Goal: Find specific page/section: Find specific page/section

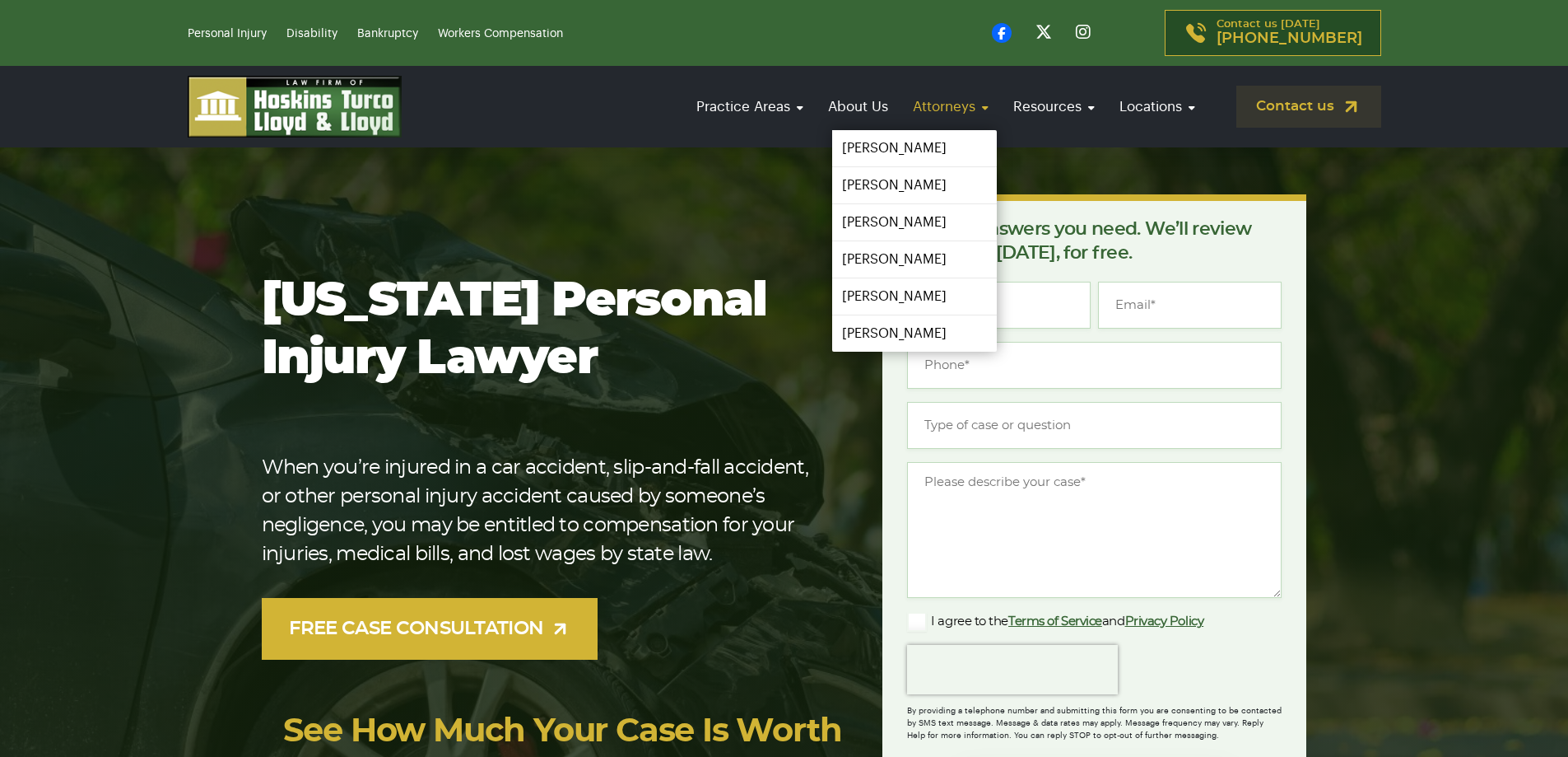
click at [962, 100] on link "Attorneys" at bounding box center [950, 106] width 92 height 47
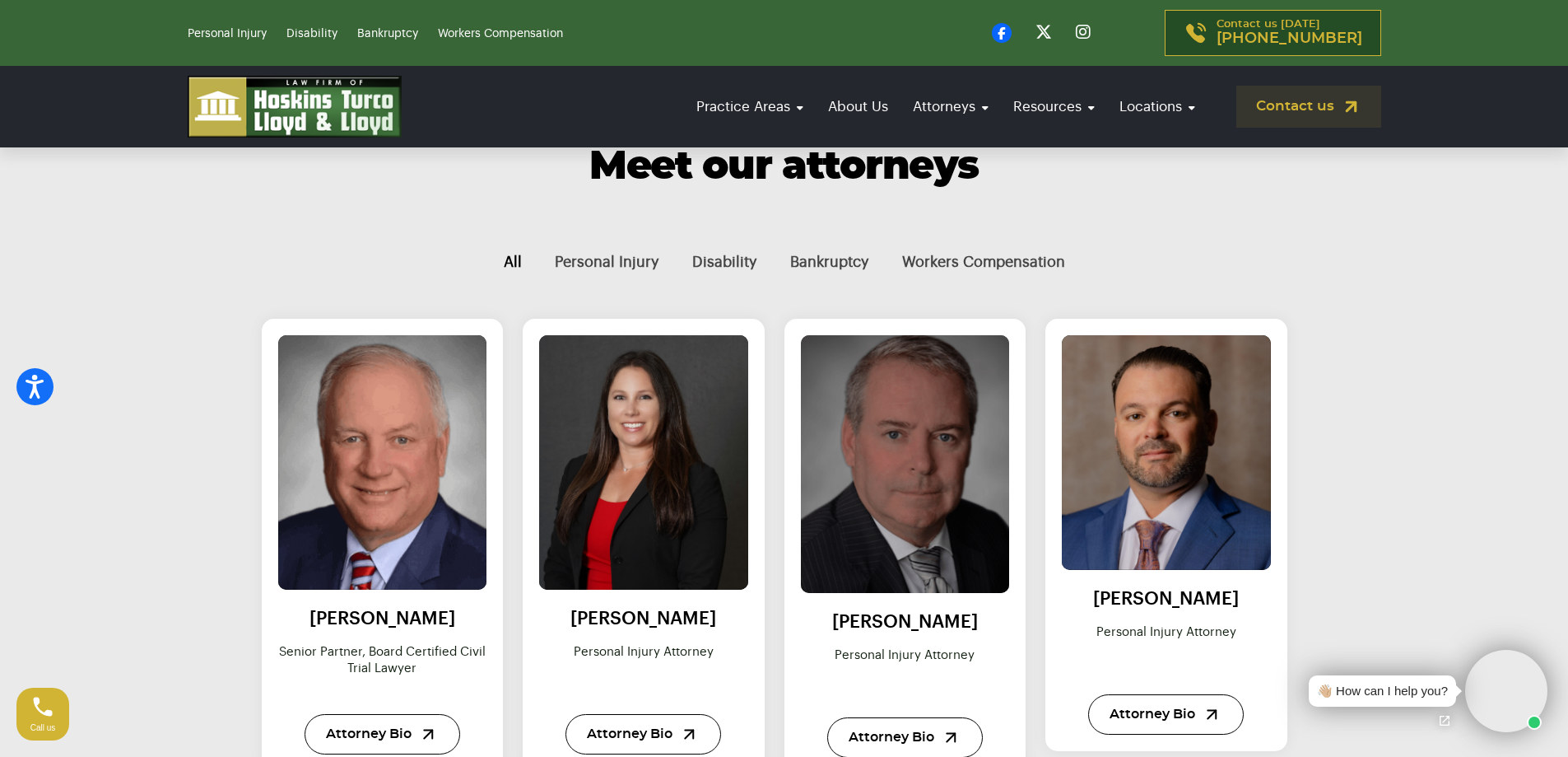
scroll to position [495, 0]
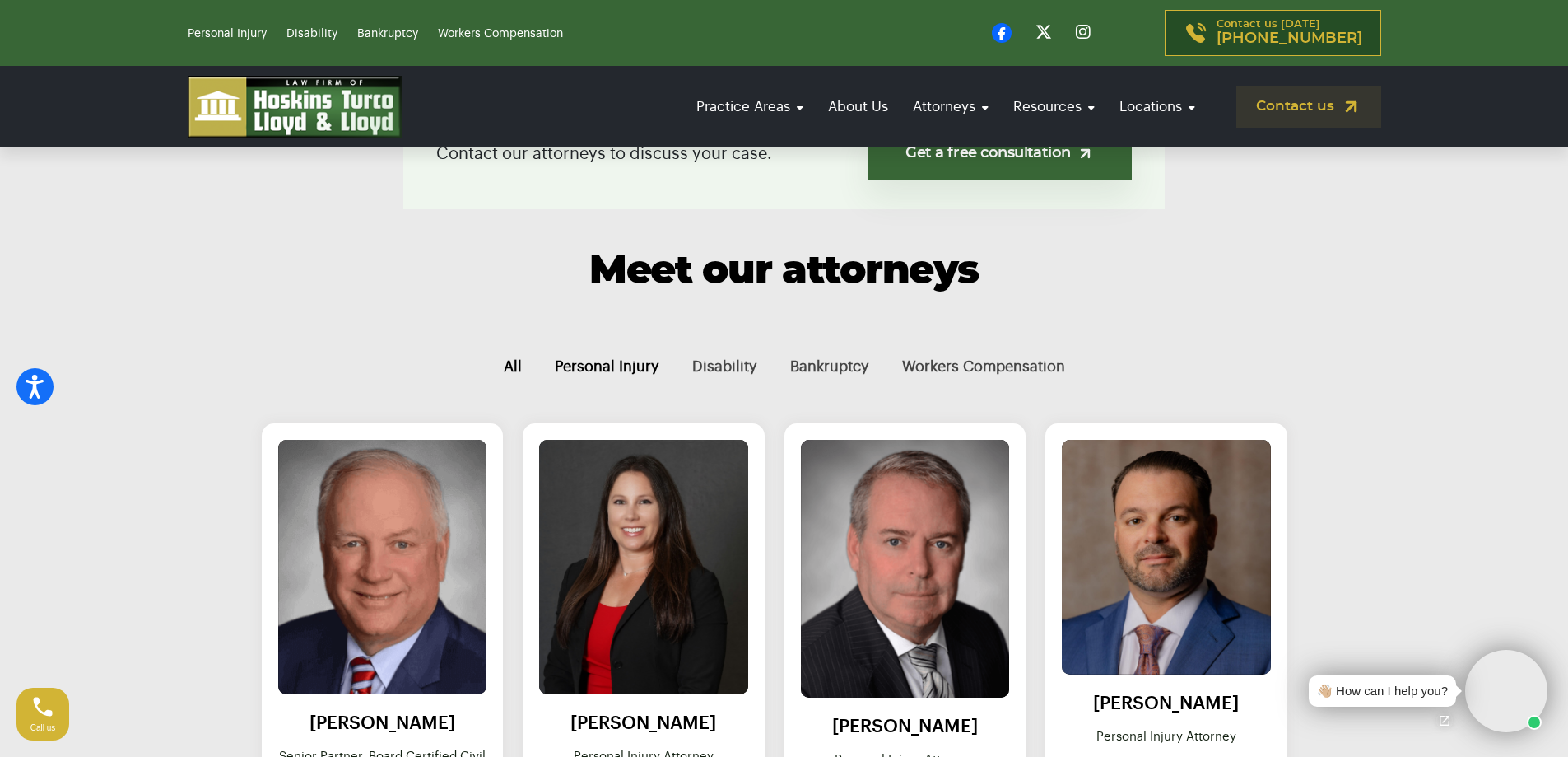
click at [648, 366] on button "Personal Injury" at bounding box center [607, 367] width 137 height 55
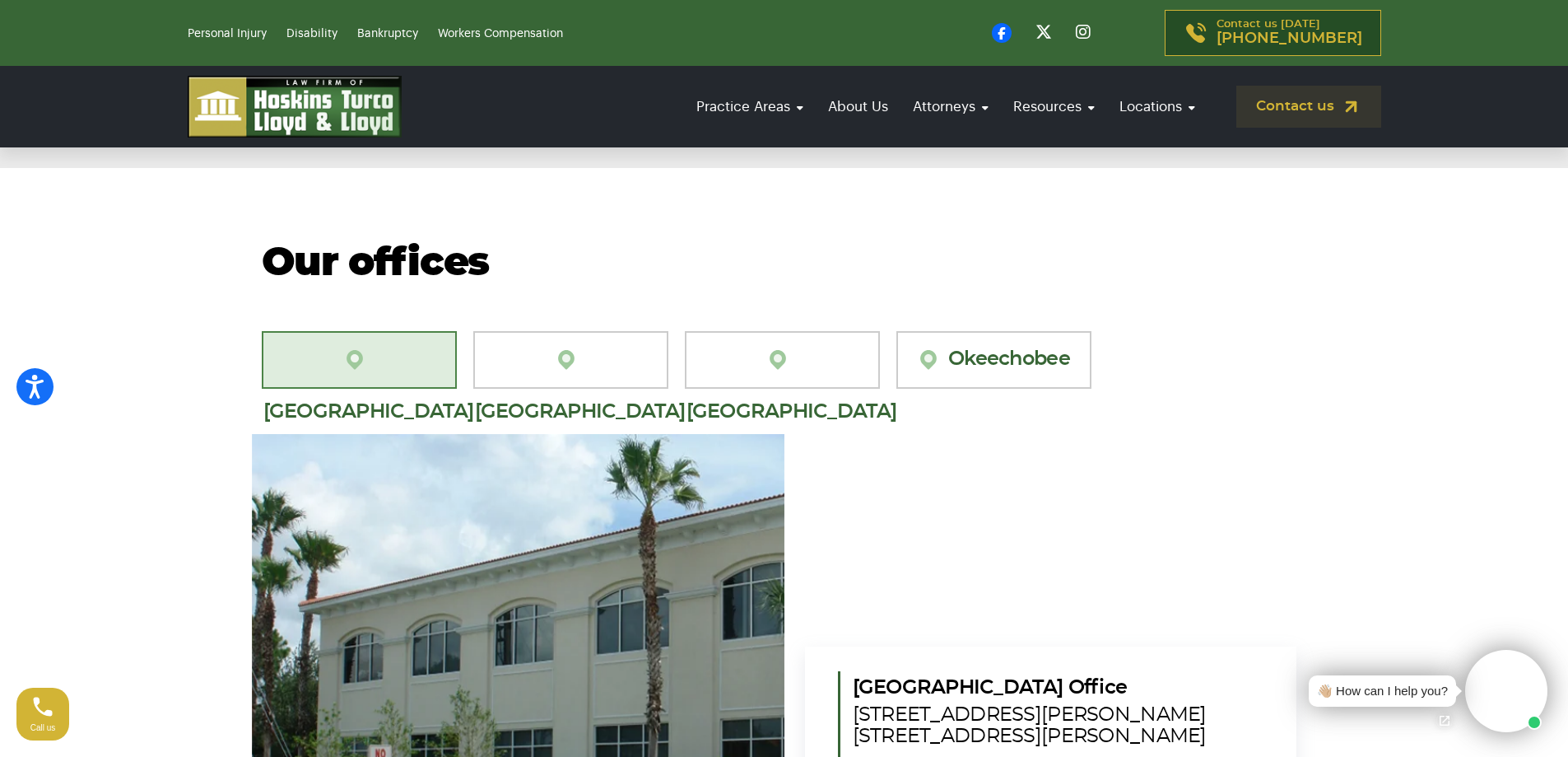
scroll to position [577, 0]
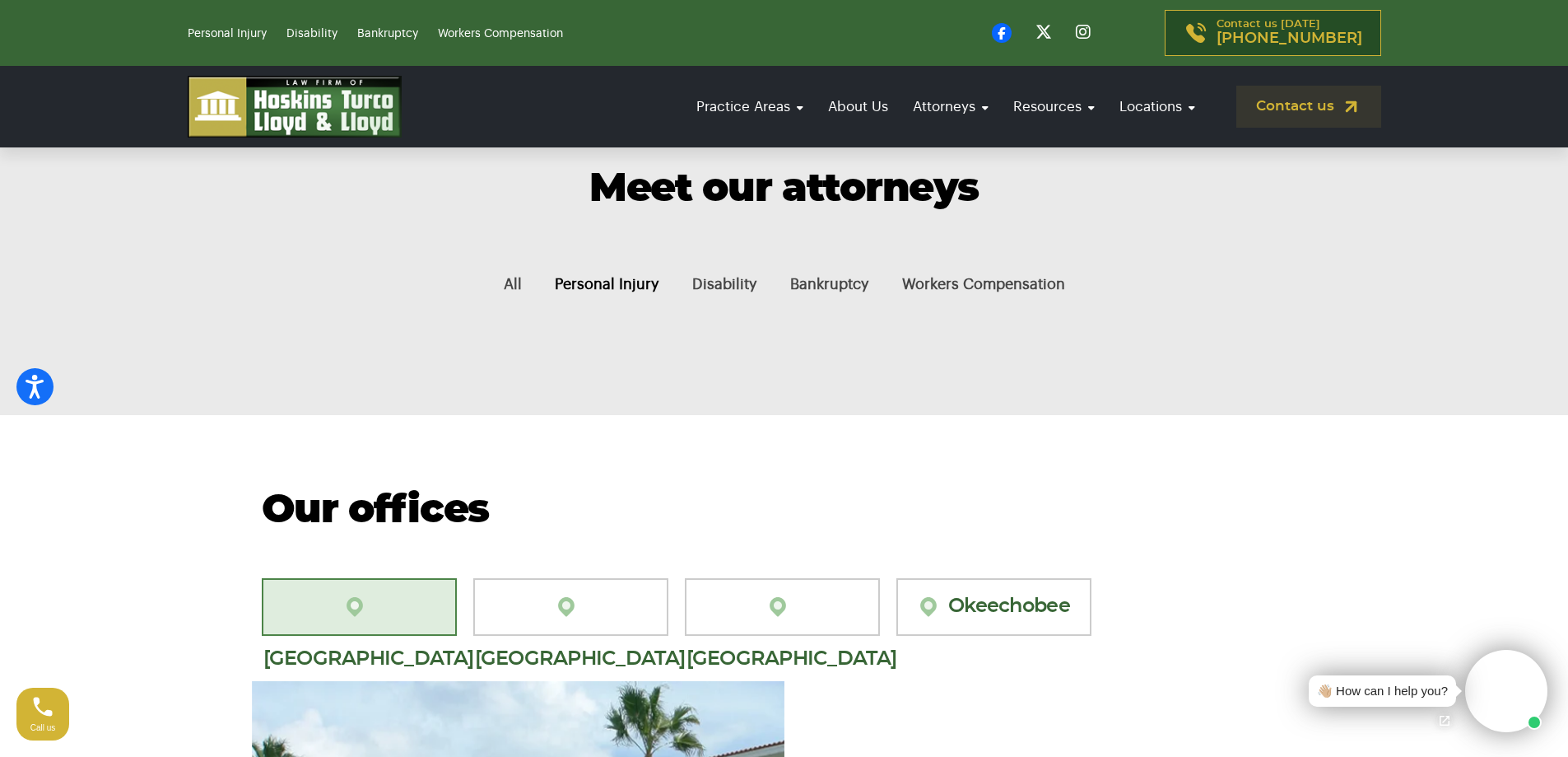
click at [377, 609] on link "[GEOGRAPHIC_DATA][PERSON_NAME]" at bounding box center [359, 607] width 195 height 58
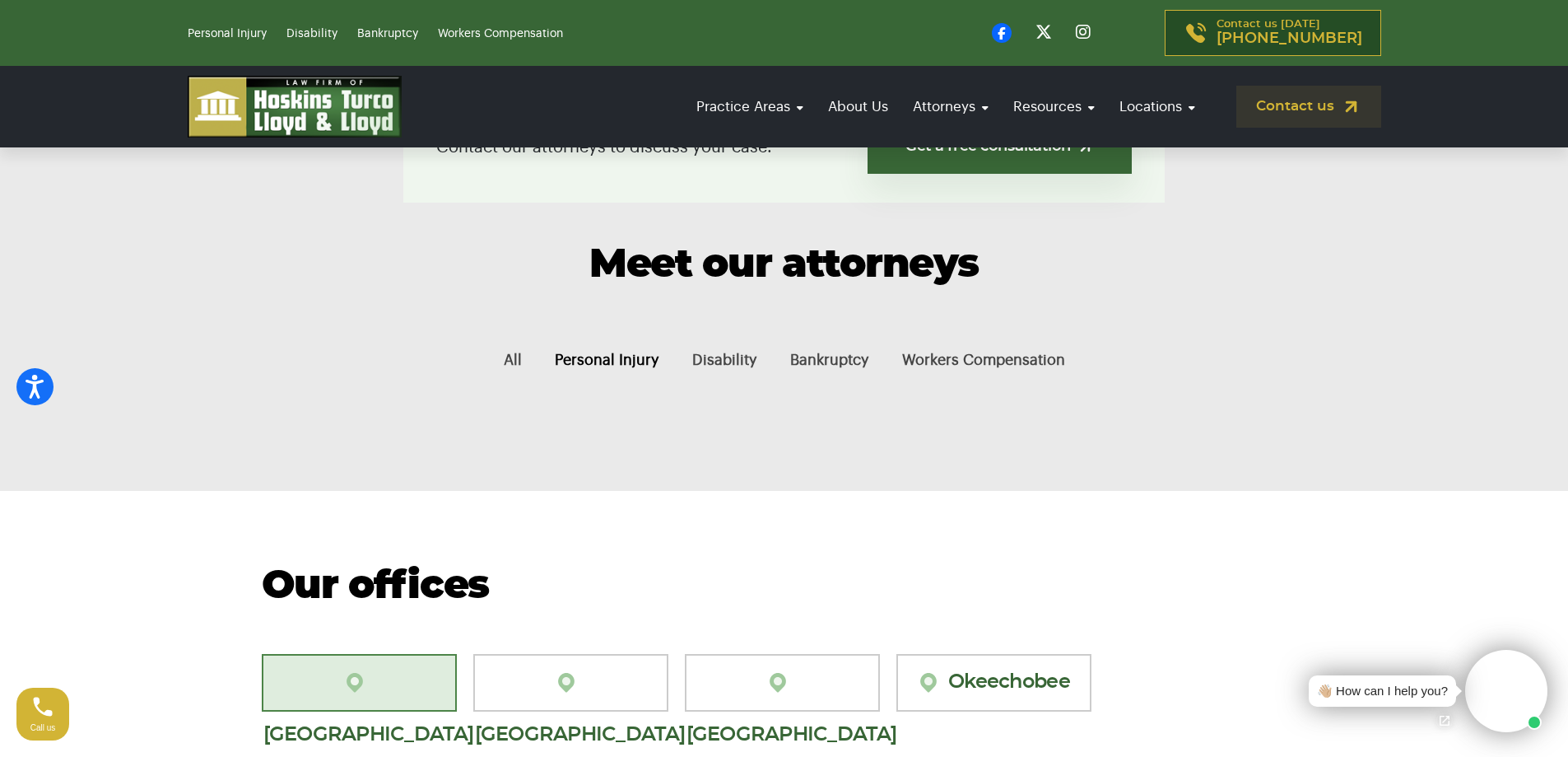
scroll to position [412, 0]
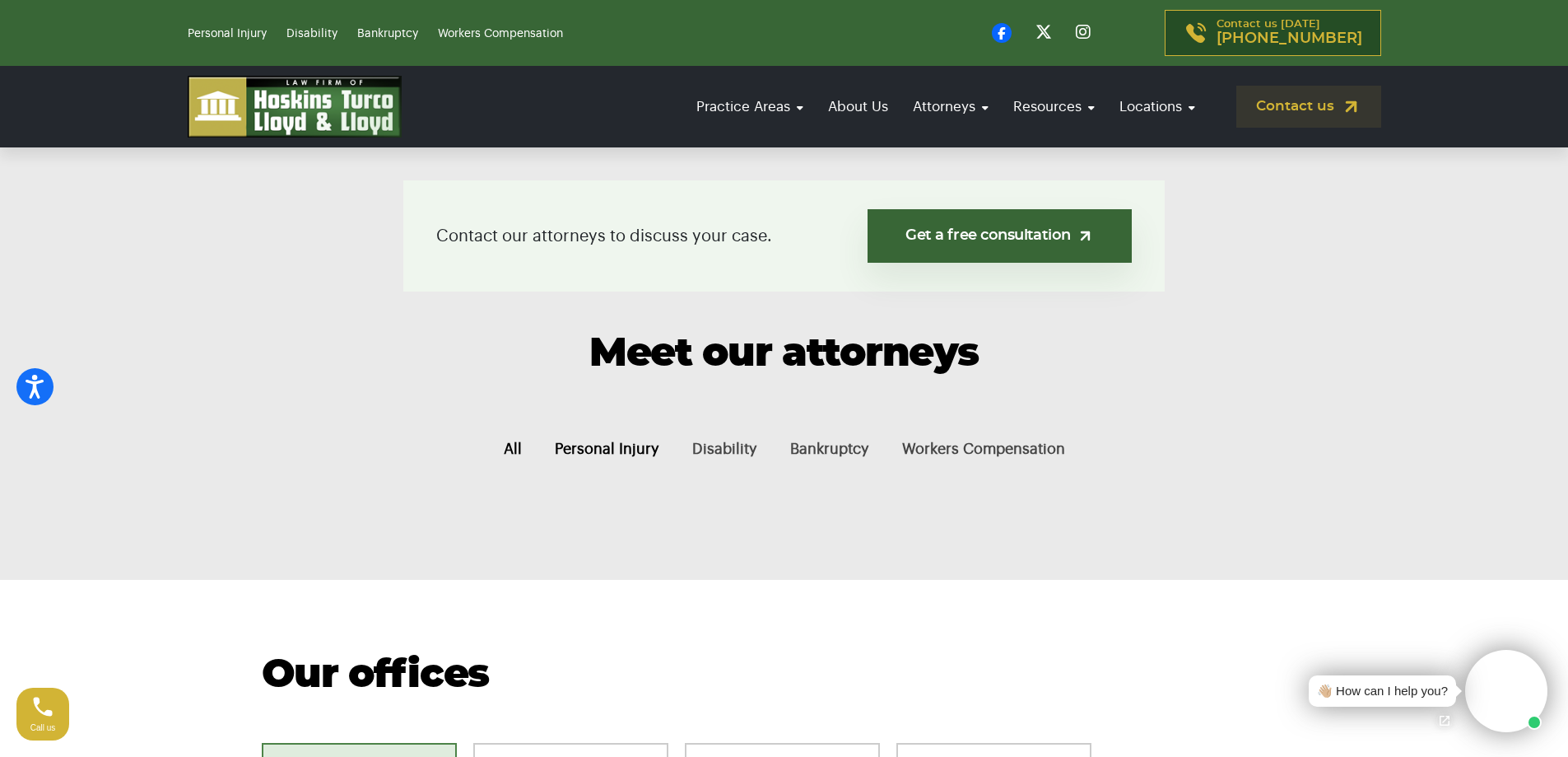
click at [519, 450] on button "All" at bounding box center [512, 449] width 51 height 55
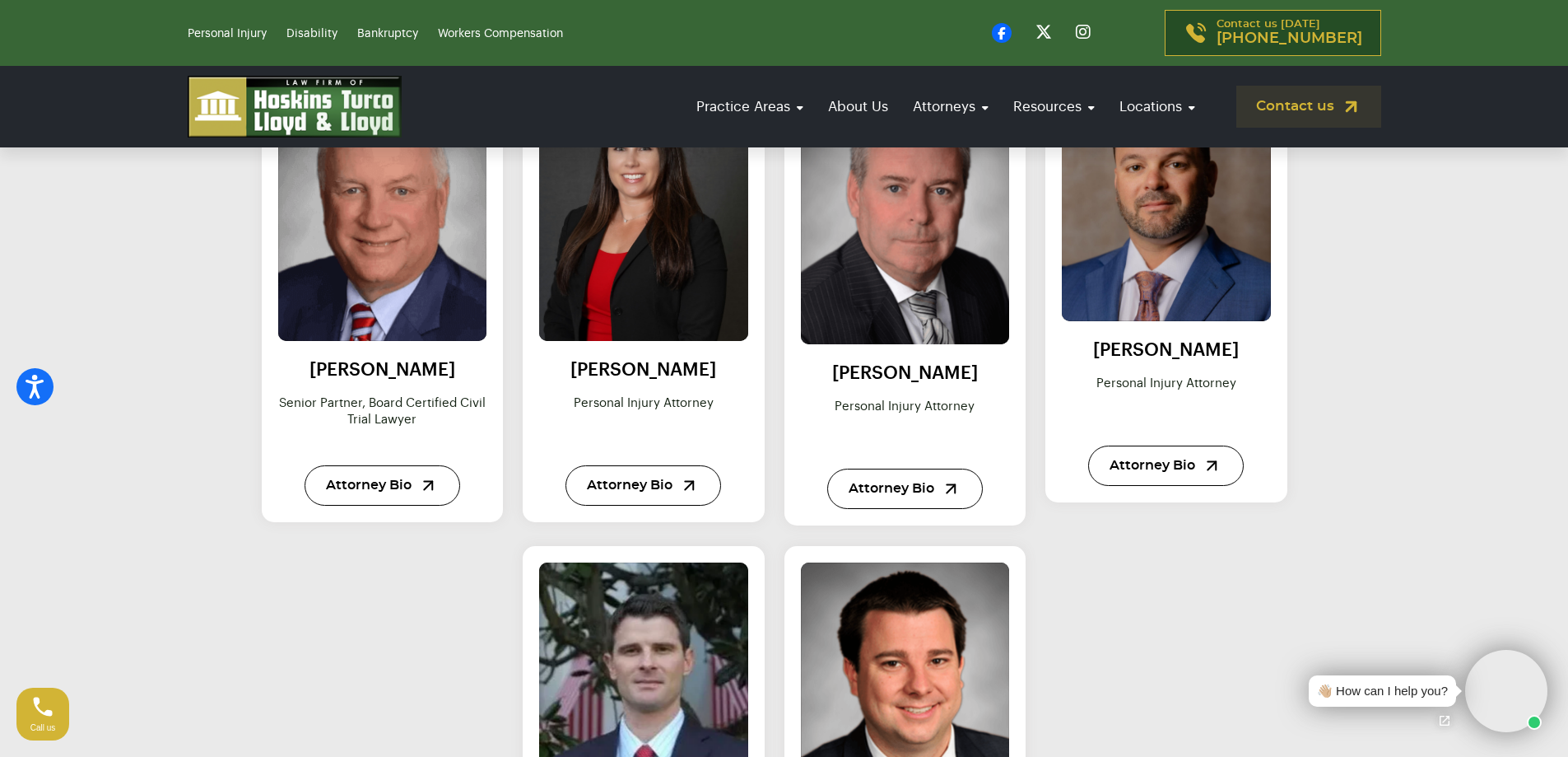
scroll to position [659, 0]
